Goal: Task Accomplishment & Management: Manage account settings

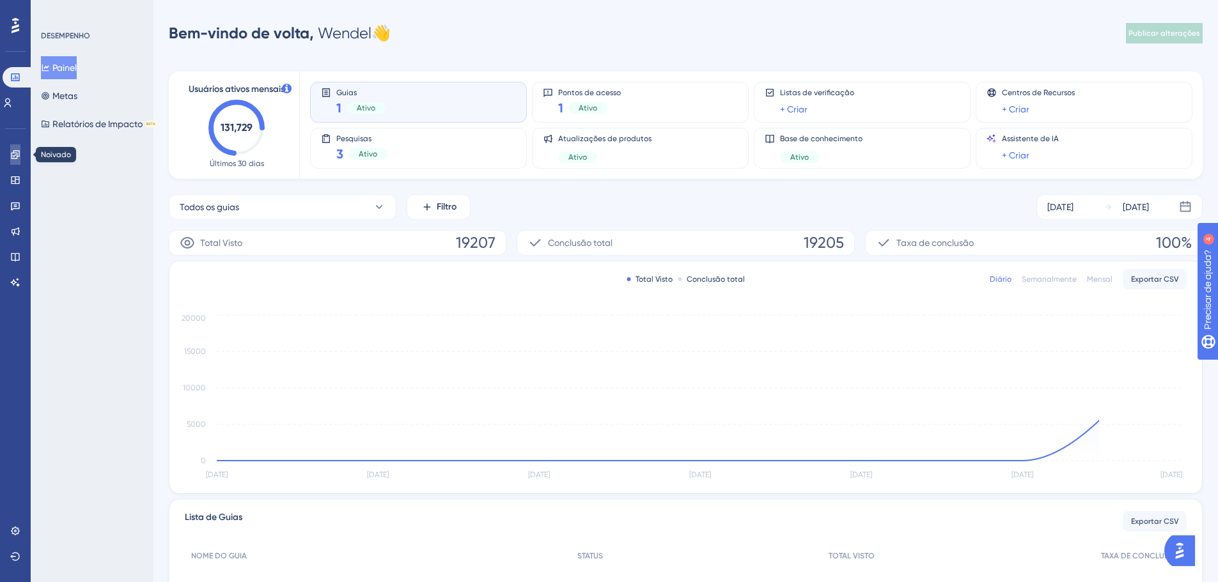
click at [14, 149] on link at bounding box center [15, 154] width 10 height 20
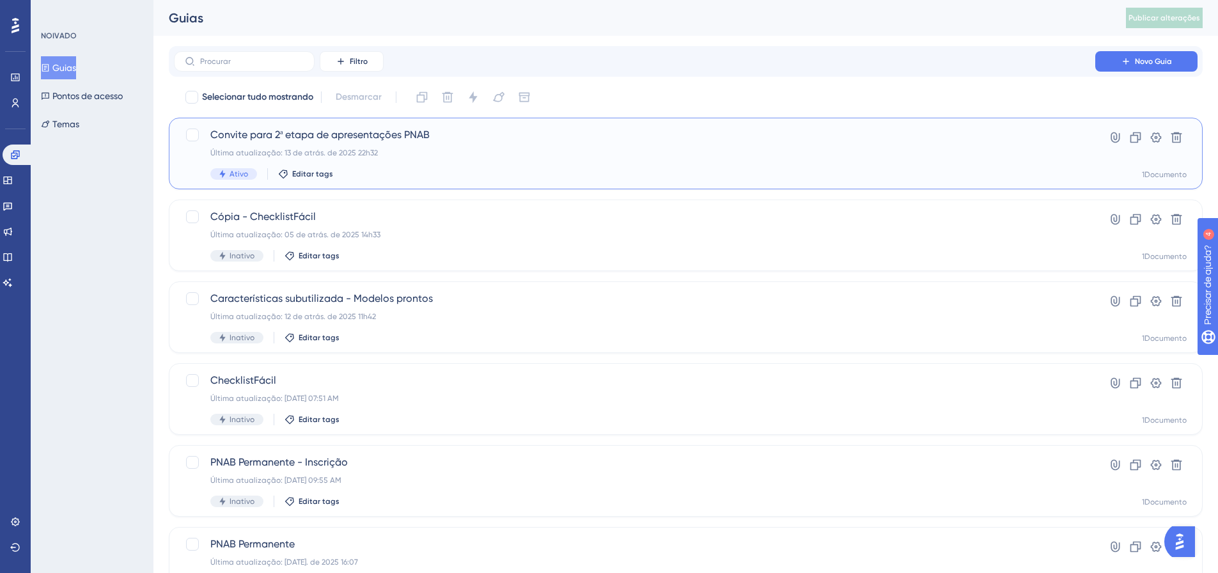
click at [300, 148] on div "Última atualização: 13 de atrás. de 2025 22h32" at bounding box center [634, 153] width 848 height 10
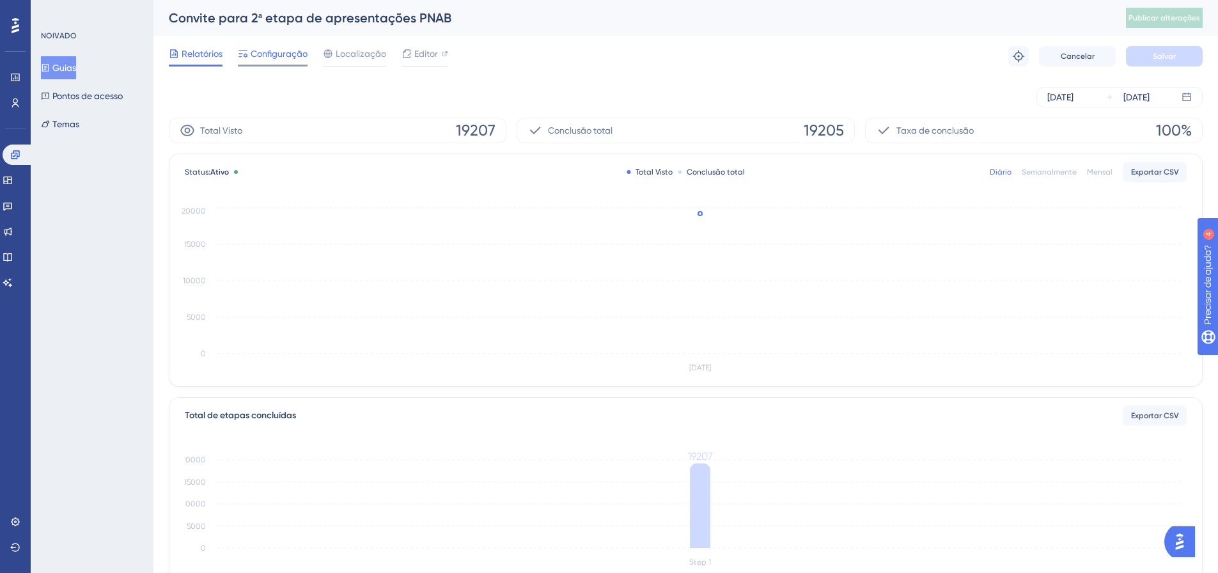
click at [258, 52] on font "Configuração" at bounding box center [279, 54] width 57 height 10
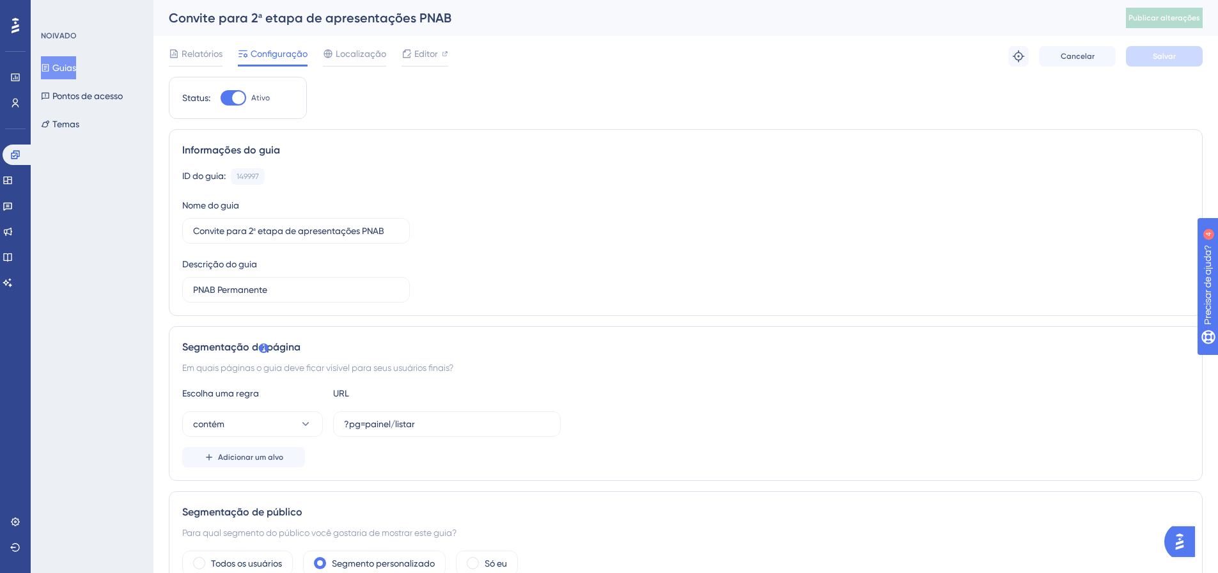
click at [237, 90] on div at bounding box center [234, 97] width 26 height 15
click at [221, 98] on input "Ativo" at bounding box center [220, 98] width 1 height 1
checkbox input "false"
click at [1162, 49] on button "Salvar" at bounding box center [1164, 56] width 77 height 20
click at [1164, 17] on font "Publicar alterações" at bounding box center [1164, 17] width 72 height 9
